Goal: Information Seeking & Learning: Learn about a topic

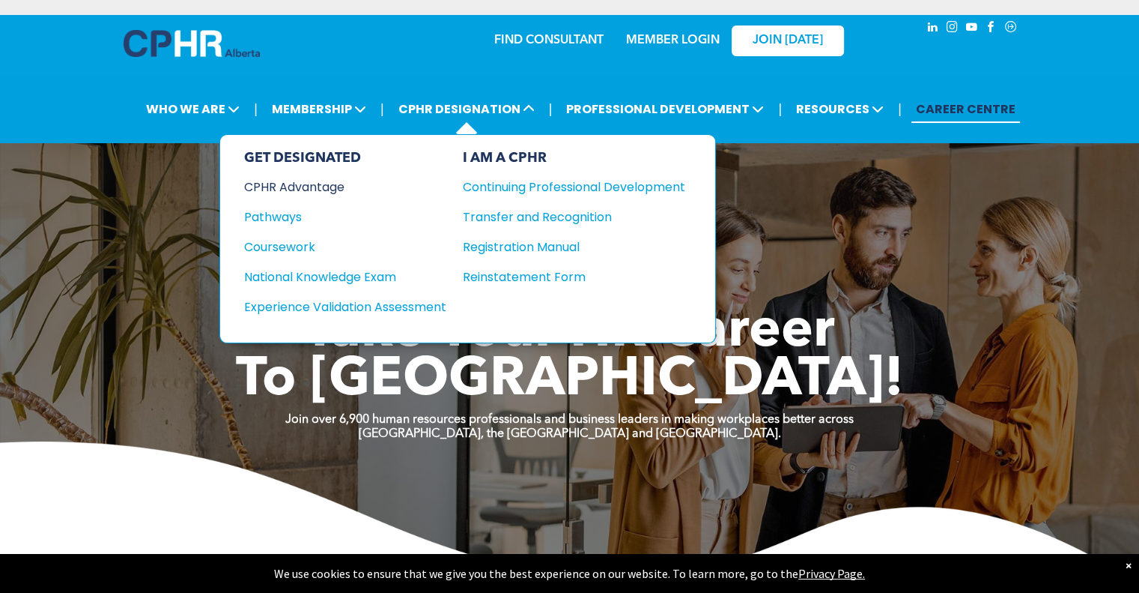
click at [314, 187] on div "CPHR Advantage" at bounding box center [335, 187] width 182 height 19
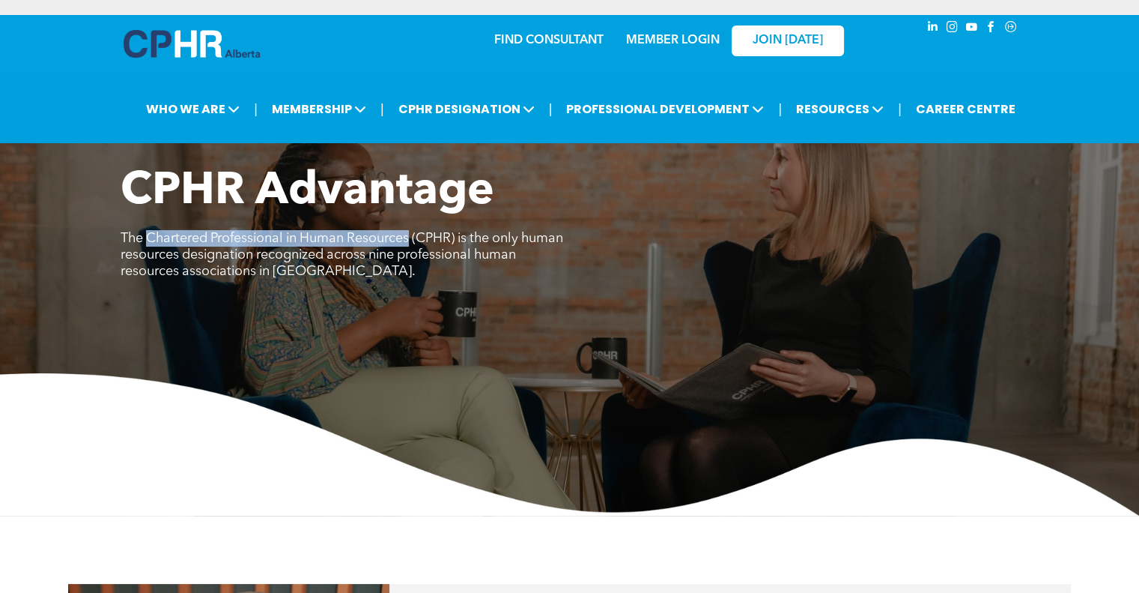
drag, startPoint x: 416, startPoint y: 235, endPoint x: 147, endPoint y: 236, distance: 269.0
click at [147, 236] on span "The Chartered Professional in Human Resources (CPHR) is the only human resource…" at bounding box center [342, 254] width 443 height 46
copy span "Chartered Professional in Human Resources"
